Goal: Task Accomplishment & Management: Manage account settings

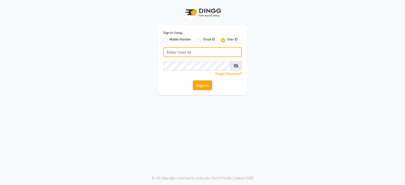
type input "e3899-01"
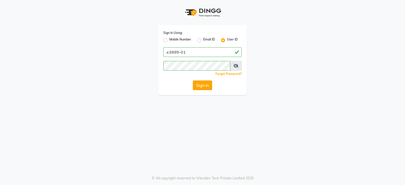
click at [199, 85] on button "Sign In" at bounding box center [202, 85] width 19 height 10
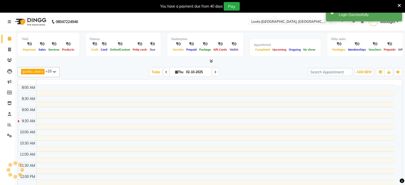
select select "en"
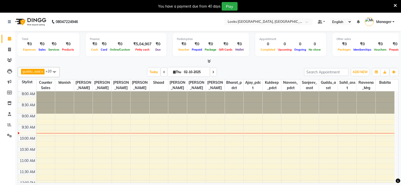
drag, startPoint x: 395, startPoint y: 5, endPoint x: 395, endPoint y: 11, distance: 6.3
click at [395, 11] on div "You have a payment due from 40 days Pay" at bounding box center [200, 6] width 401 height 13
click at [395, 5] on icon at bounding box center [395, 5] width 3 height 5
